Goal: Task Accomplishment & Management: Use online tool/utility

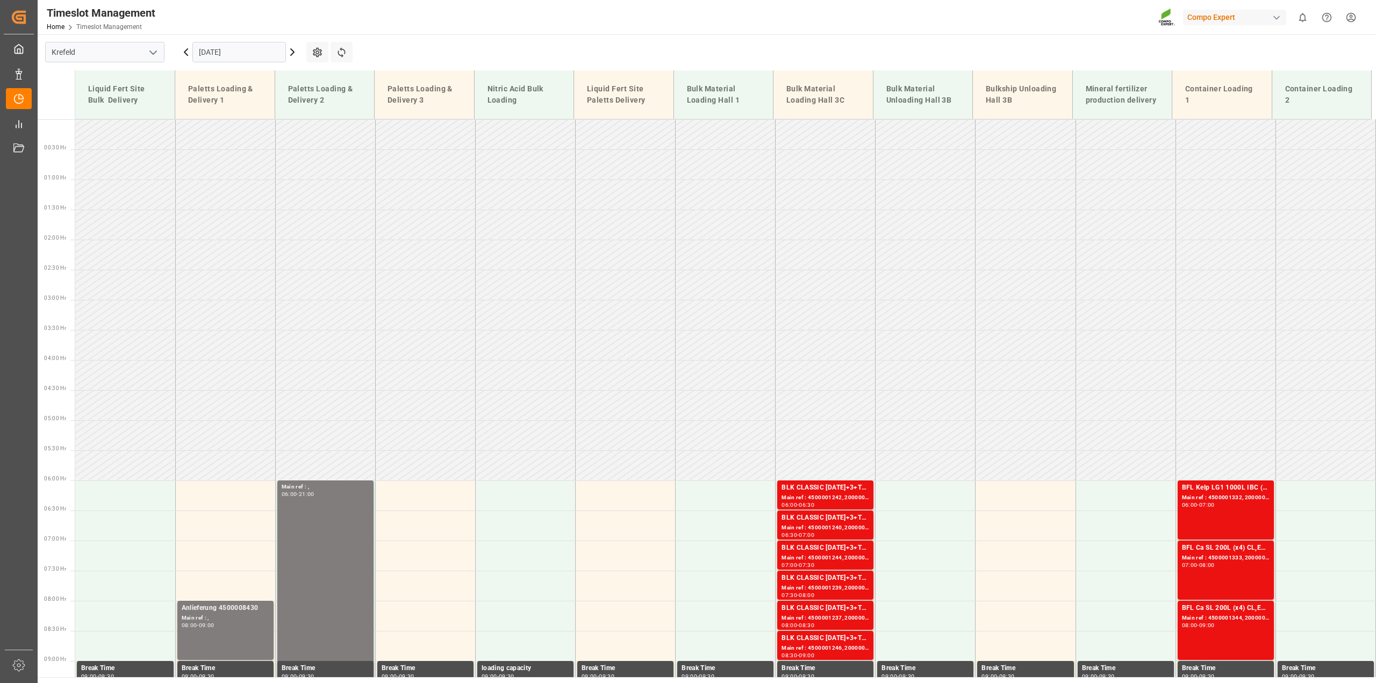
scroll to position [761, 0]
